Goal: Task Accomplishment & Management: Manage account settings

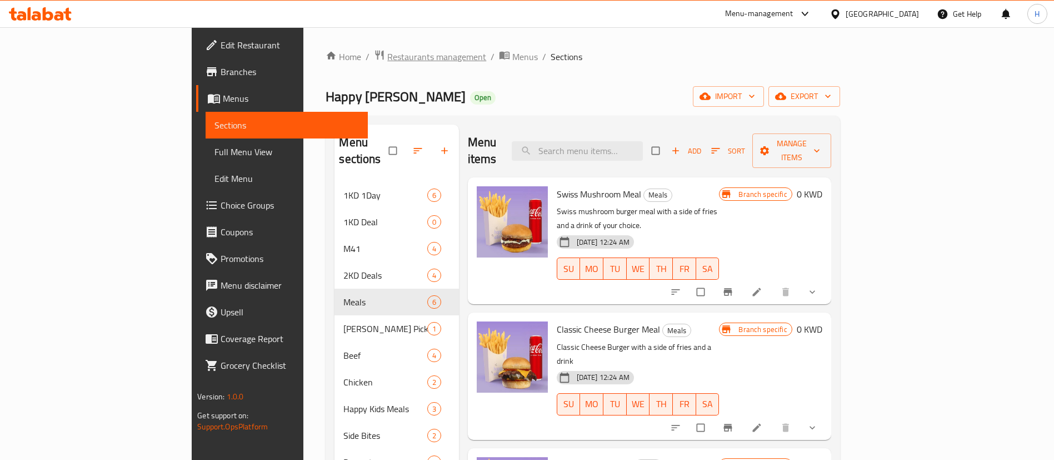
click at [387, 55] on span "Restaurants management" at bounding box center [436, 56] width 99 height 13
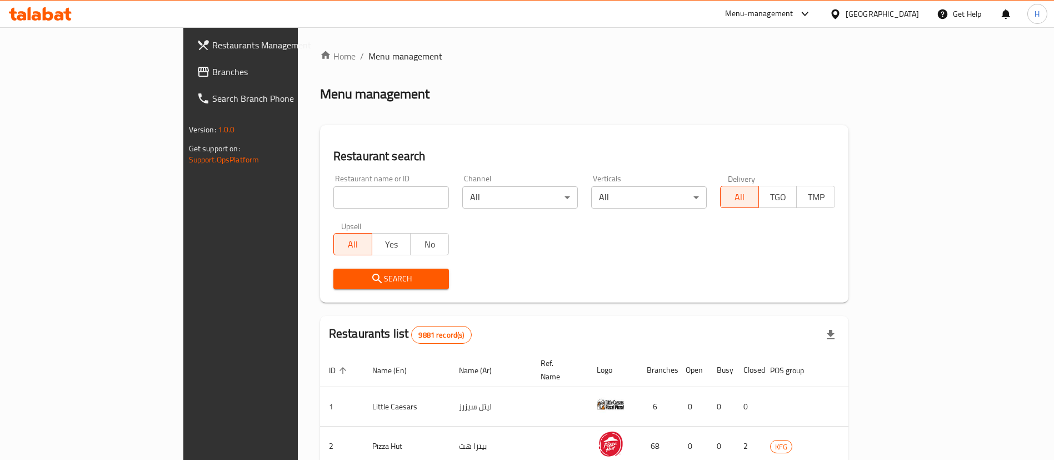
click at [338, 184] on div "Restaurant name or ID Restaurant name or ID" at bounding box center [391, 192] width 116 height 34
click at [338, 191] on input "search" at bounding box center [391, 197] width 116 height 22
type input "fat free"
click button "Search" at bounding box center [391, 278] width 116 height 21
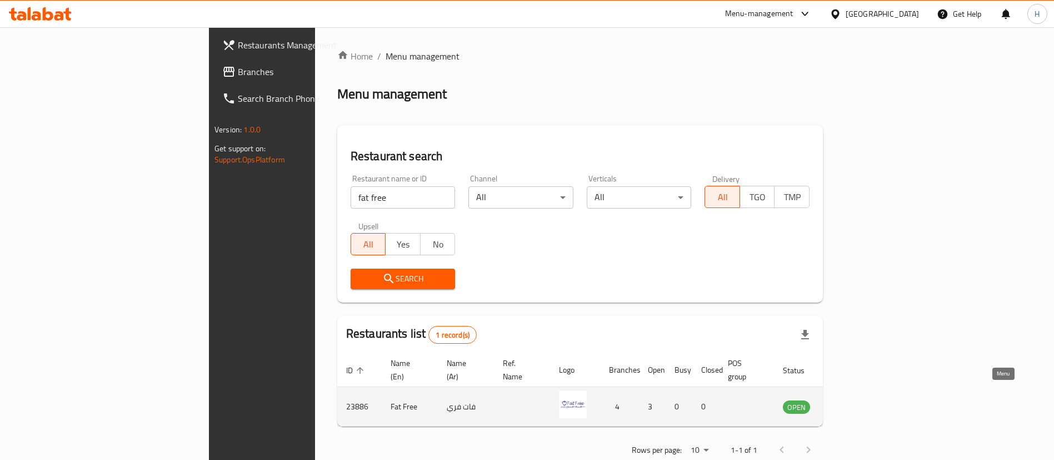
click at [854, 402] on icon "enhanced table" at bounding box center [848, 406] width 12 height 9
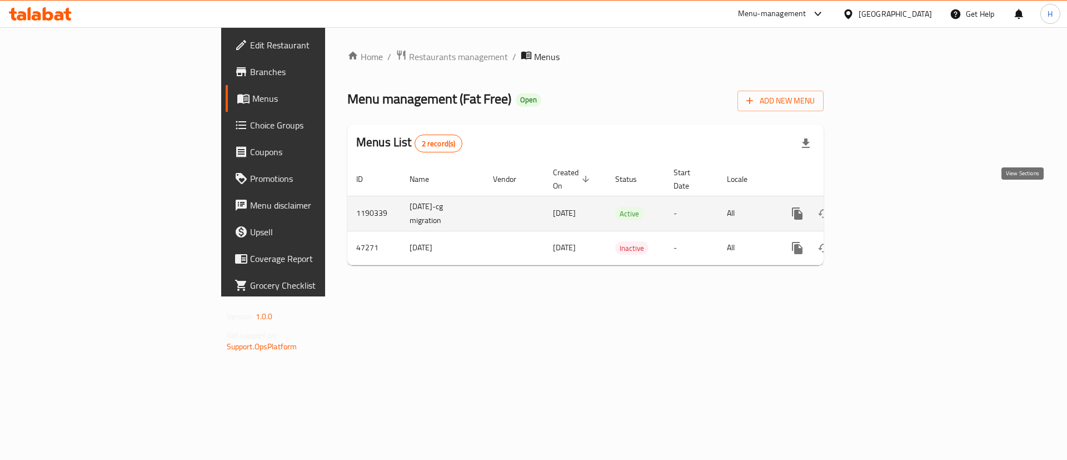
click at [891, 200] on link "enhanced table" at bounding box center [877, 213] width 27 height 27
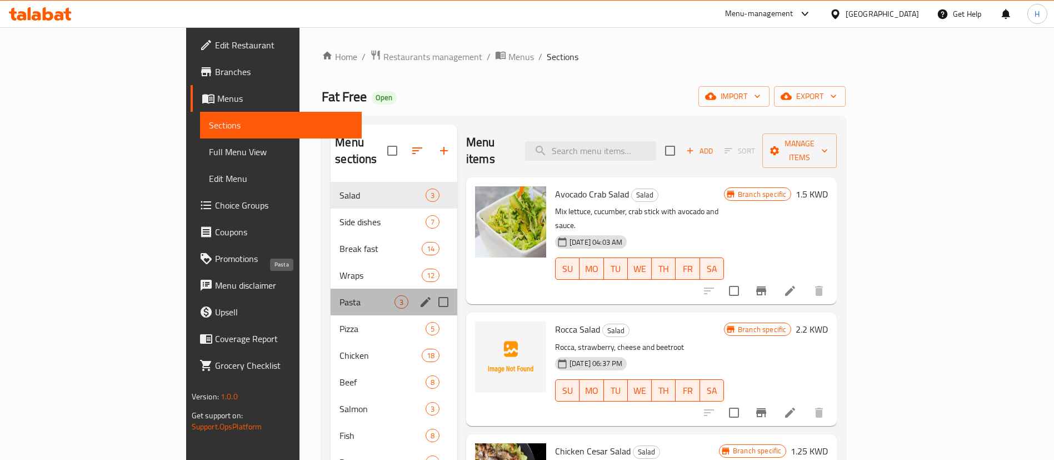
click at [340, 295] on span "Pasta" at bounding box center [367, 301] width 55 height 13
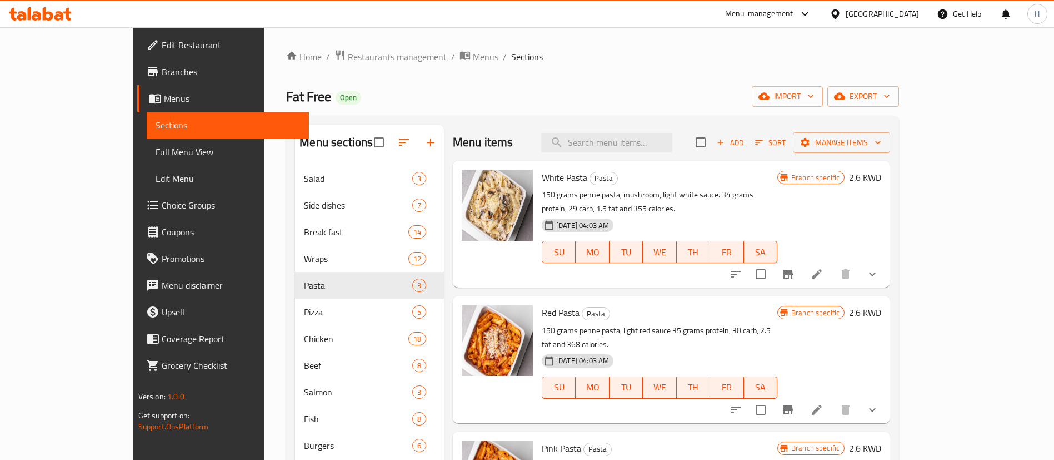
scroll to position [1, 0]
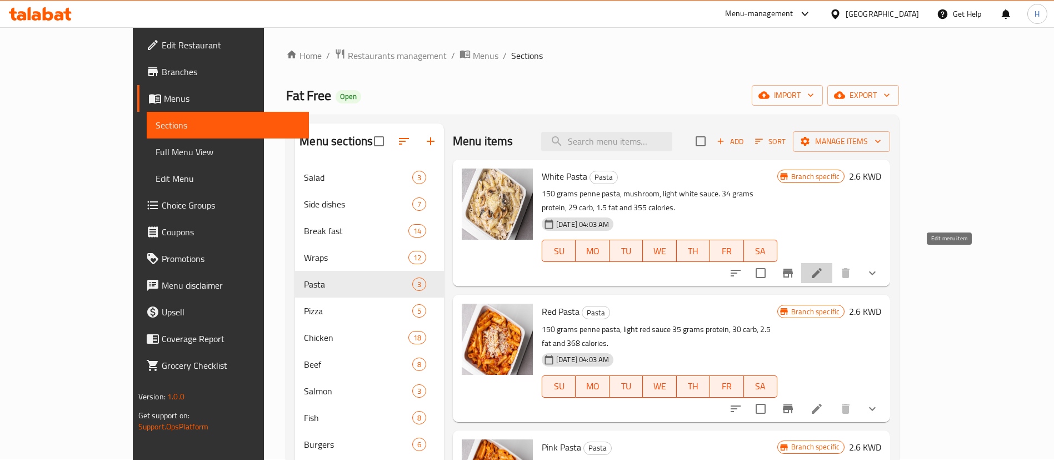
click at [822, 268] on icon at bounding box center [817, 273] width 10 height 10
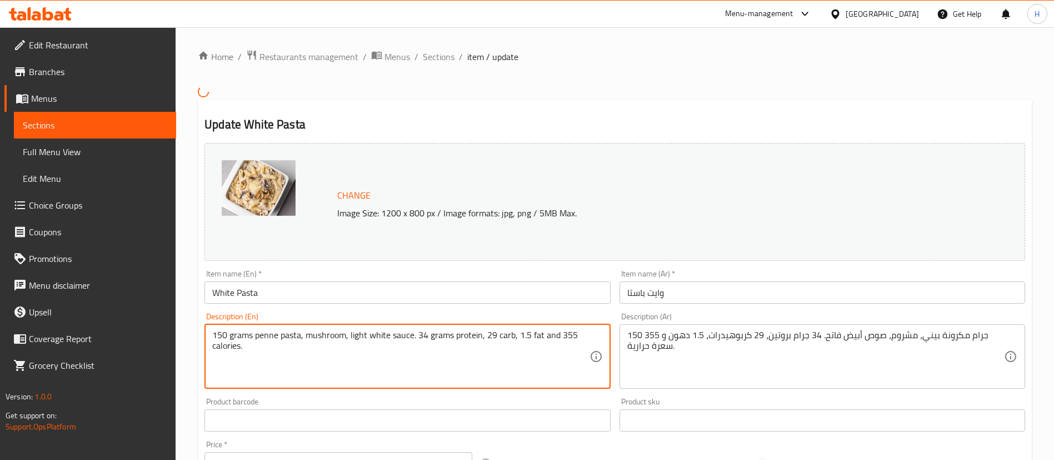
click at [362, 336] on textarea "150 grams penne pasta, mushroom, light white sauce. 34 grams protein, 29 carb, …" at bounding box center [400, 356] width 377 height 53
paste textarea "100 grams of grilled chicken,"
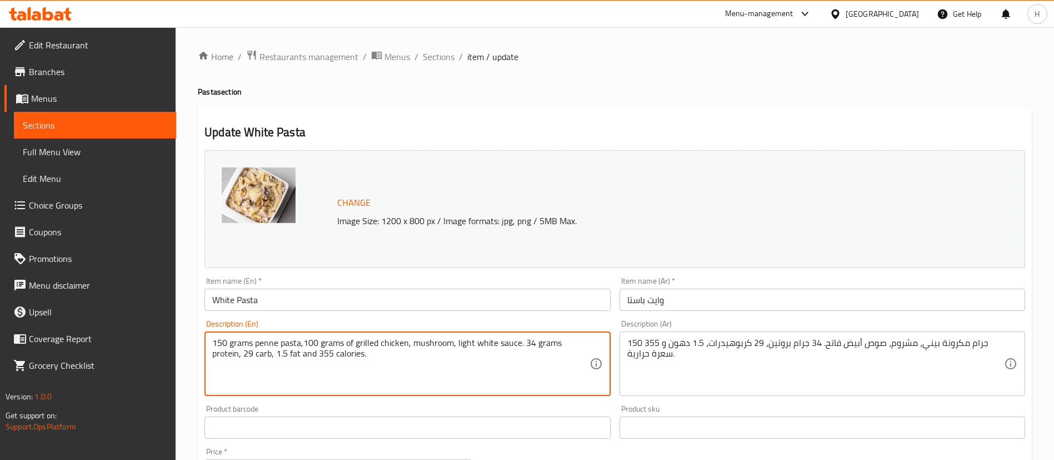
type textarea "150 grams penne pasta,100 grams of grilled chicken, mushroom, light white sauce…"
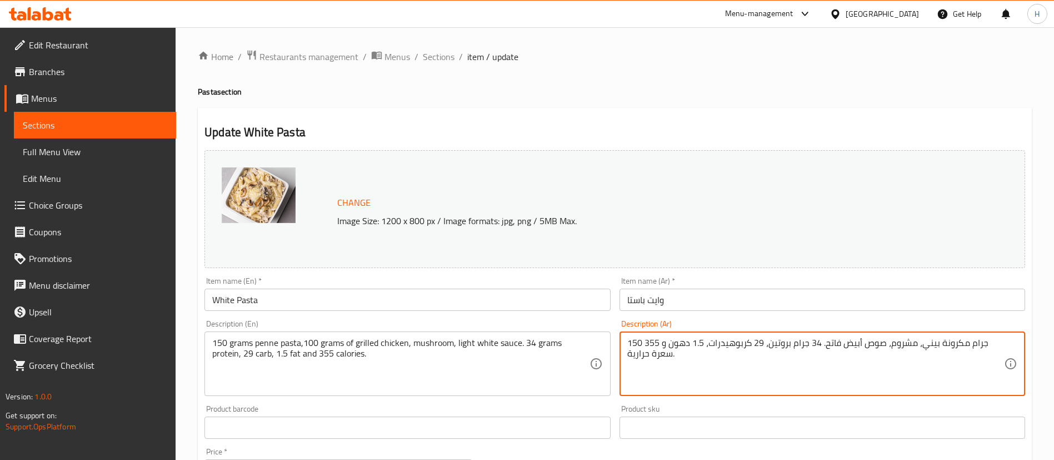
click at [698, 380] on textarea "150 جرام مكرونة بيني، مشروم، صوص أبيض فاتح. 34 جرام بروتين، 29 كربوهيدرات، 1.5 …" at bounding box center [815, 363] width 377 height 53
paste textarea "100 غرام قطع دجاج مشويه"
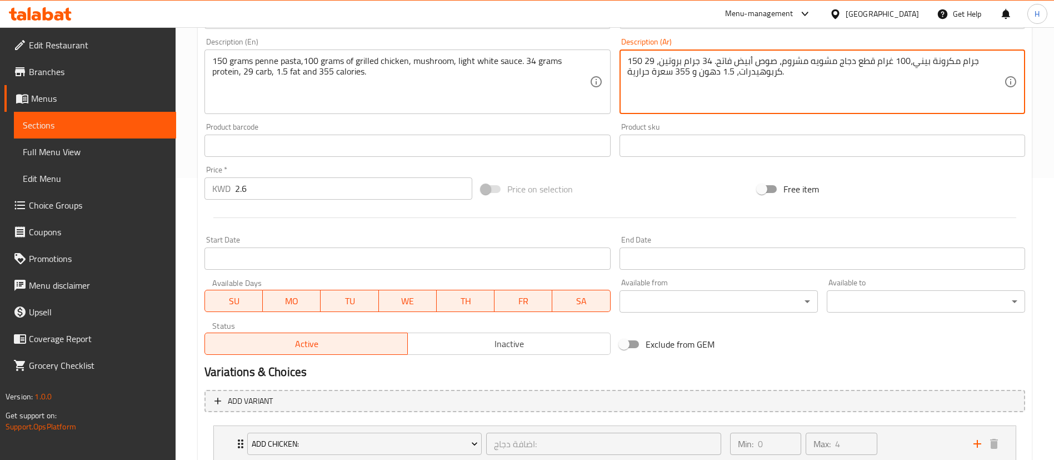
scroll to position [451, 0]
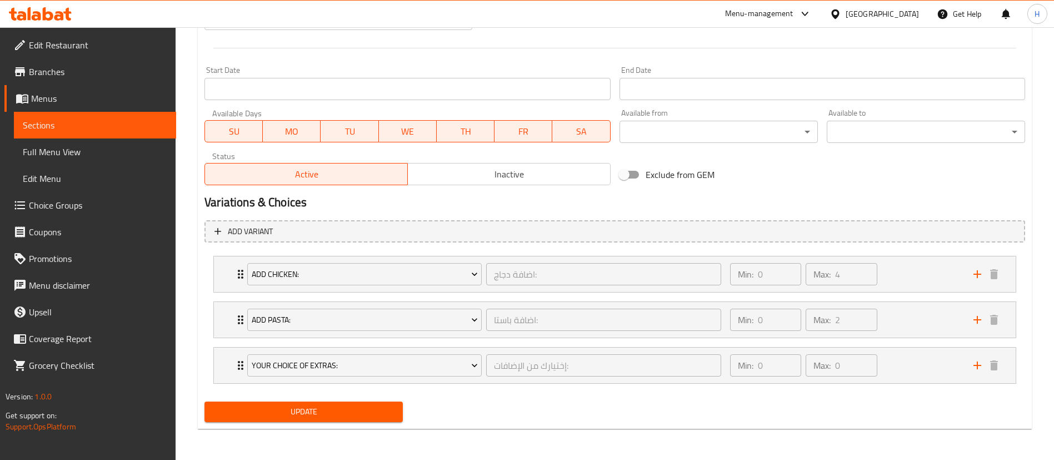
type textarea "150 جرام مكرونة بيني،100 غرام قطع دجاج مشويه مشروم، صوص أبيض فاتح. 34 جرام بروت…"
click at [317, 412] on span "Update" at bounding box center [303, 412] width 181 height 14
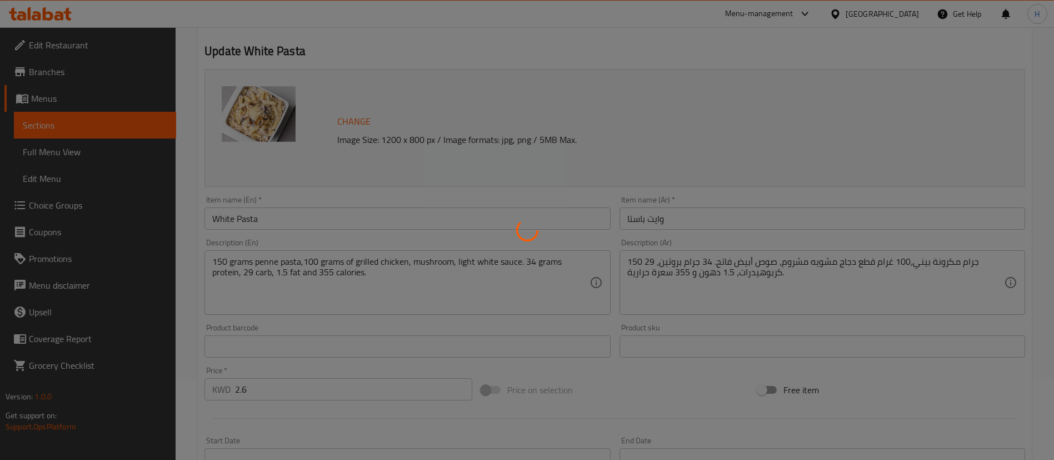
scroll to position [0, 0]
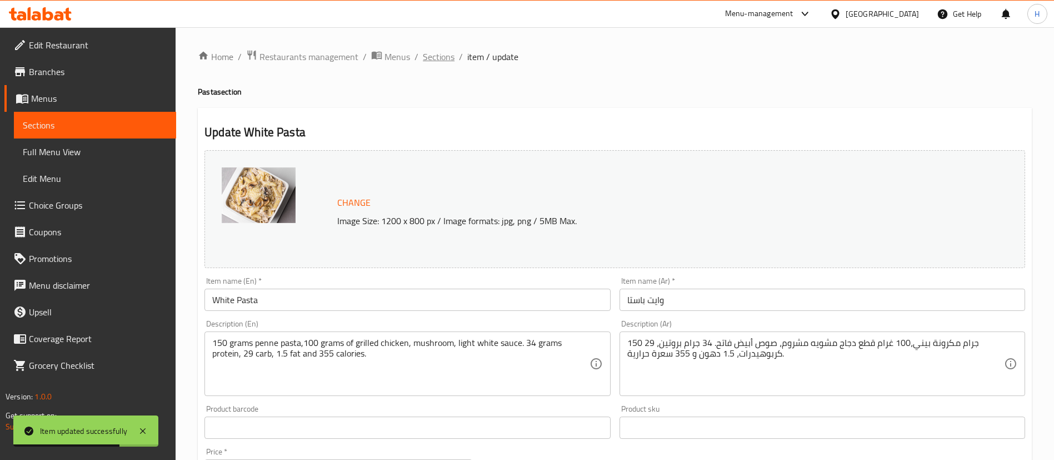
click at [437, 58] on span "Sections" at bounding box center [439, 56] width 32 height 13
